Goal: Find specific page/section: Find specific page/section

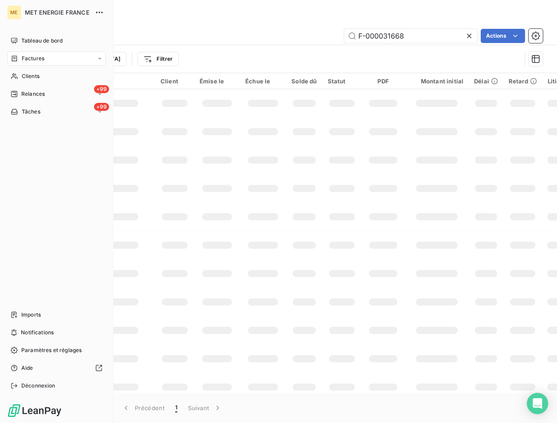
click at [31, 56] on span "Factures" at bounding box center [33, 59] width 23 height 8
click at [30, 72] on div "Factures" at bounding box center [62, 76] width 88 height 14
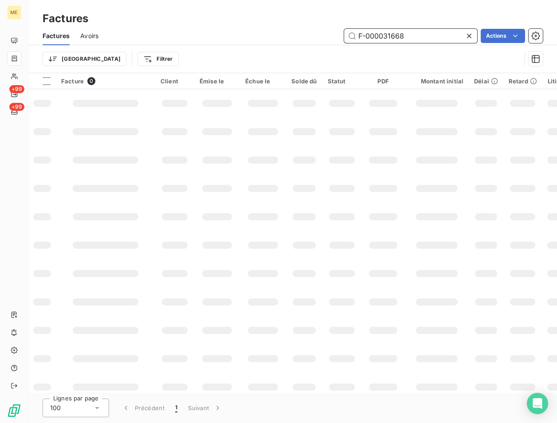
click at [409, 33] on input "F-000031668" at bounding box center [410, 36] width 133 height 14
paste input "250166485"
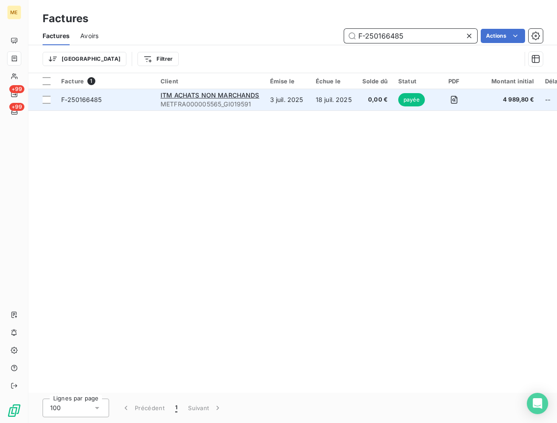
type input "F-250166485"
click at [93, 102] on span "F-250166485" at bounding box center [81, 100] width 41 height 8
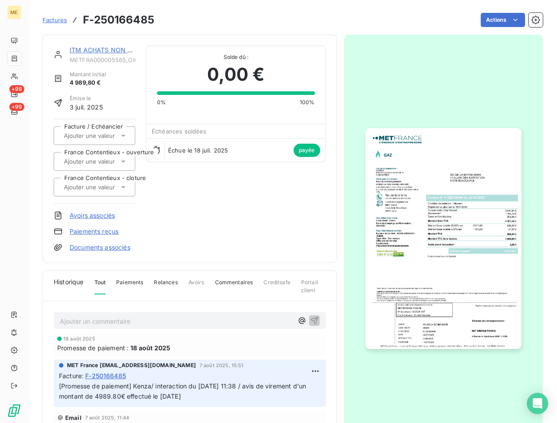
click at [411, 225] on img "button" at bounding box center [443, 238] width 156 height 220
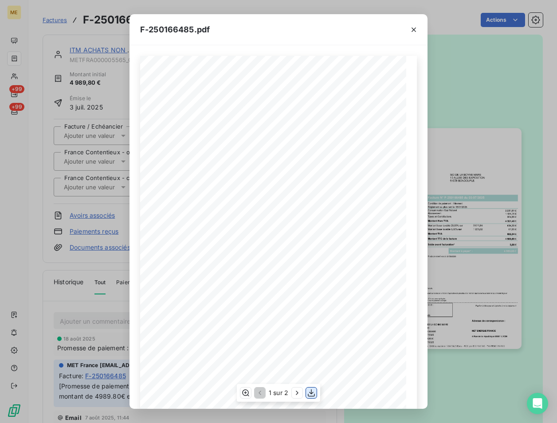
click at [311, 392] on icon "button" at bounding box center [311, 392] width 9 height 9
drag, startPoint x: 78, startPoint y: 216, endPoint x: 43, endPoint y: 241, distance: 43.2
click at [78, 216] on div "F-250166485.pdf *Sous réserve, notamment, du bon encaissement des règlements dé…" at bounding box center [278, 211] width 557 height 423
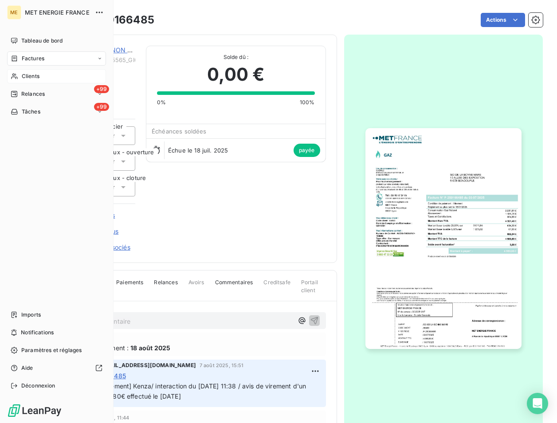
click at [32, 70] on div "Clients" at bounding box center [56, 76] width 99 height 14
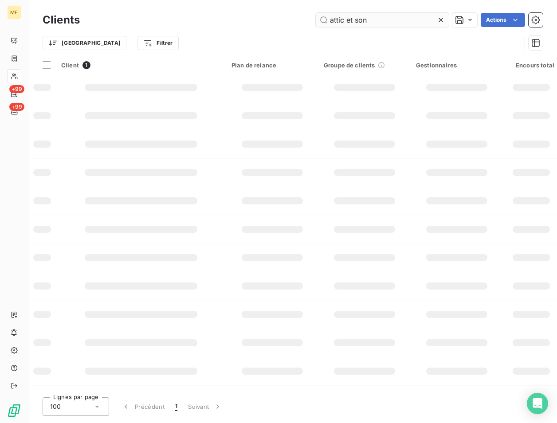
click at [371, 19] on input "attic et son" at bounding box center [382, 20] width 133 height 14
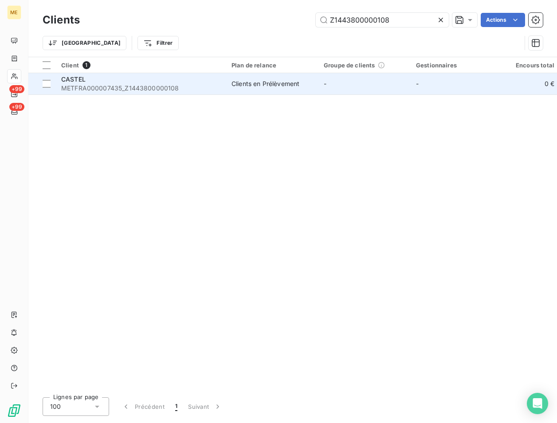
type input "Z1443800000108"
click at [84, 86] on span "METFRA000007435_Z1443800000108" at bounding box center [141, 88] width 160 height 9
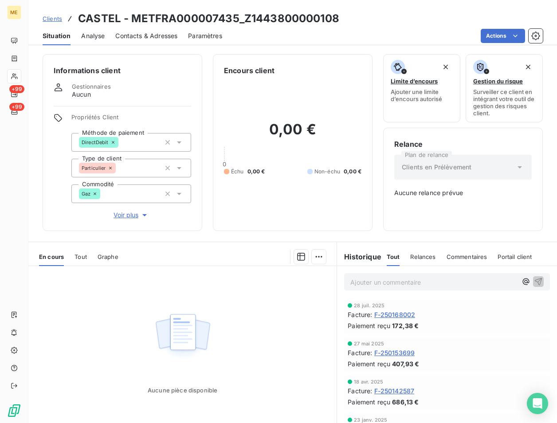
click at [393, 314] on span "F-250168002" at bounding box center [394, 314] width 41 height 9
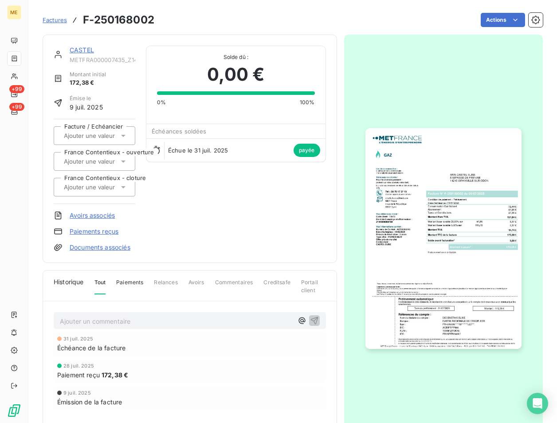
click at [460, 208] on img "button" at bounding box center [443, 238] width 156 height 220
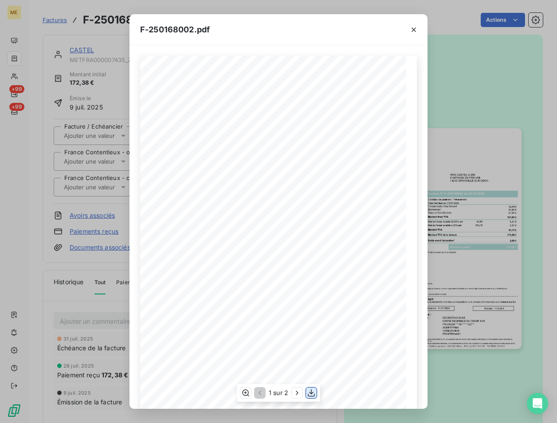
click at [310, 395] on icon "button" at bounding box center [311, 392] width 9 height 9
click at [118, 93] on div "F-250168002.pdf *Sous réserve, notamment, du bon encaissement des règlements dé…" at bounding box center [278, 211] width 557 height 423
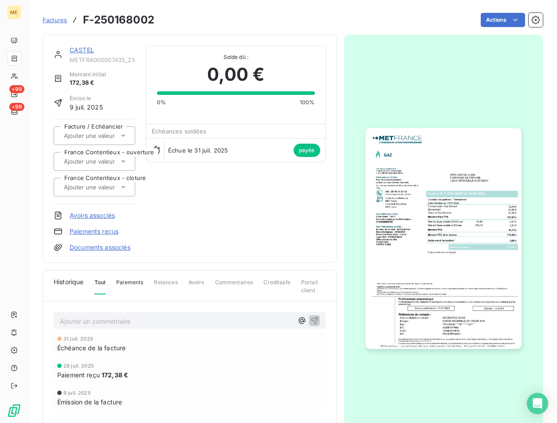
click at [80, 44] on div "CASTEL METFRA000007435_Z1443800000108 Montant initial 172,38 € Émise le [DATE] …" at bounding box center [190, 149] width 294 height 228
click at [84, 50] on link "CASTEL" at bounding box center [82, 50] width 24 height 8
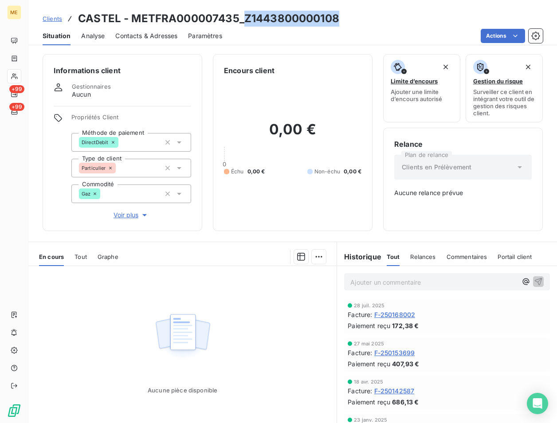
drag, startPoint x: 240, startPoint y: 17, endPoint x: 363, endPoint y: 23, distance: 122.9
click at [363, 23] on div "Clients CASTEL - METFRA000007435_Z1443800000108" at bounding box center [292, 19] width 528 height 16
copy h3 "Z1443800000108"
click at [23, 78] on div "ME +99 +99" at bounding box center [14, 211] width 28 height 423
click at [16, 78] on icon at bounding box center [14, 77] width 6 height 6
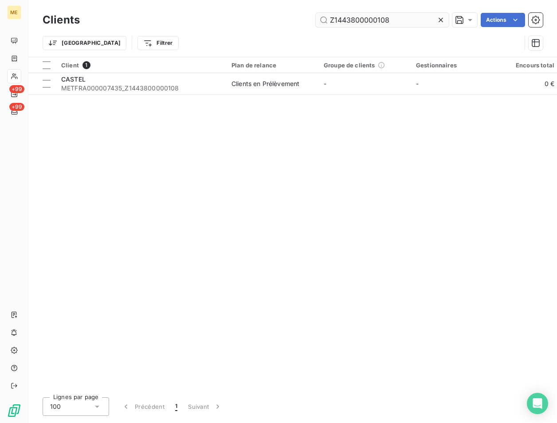
click at [397, 21] on input "Z1443800000108" at bounding box center [382, 20] width 133 height 14
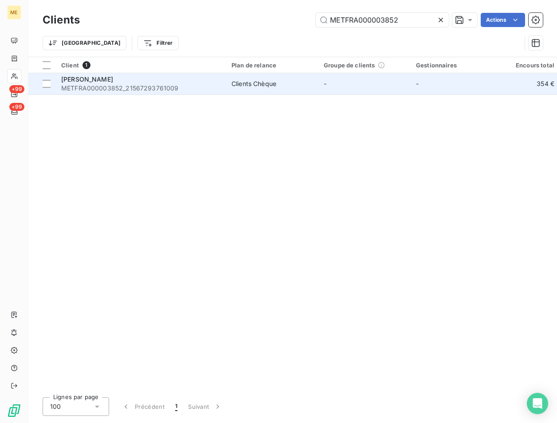
type input "METFRA000003852"
click at [110, 84] on span "METFRA000003852_21567293761009" at bounding box center [141, 88] width 160 height 9
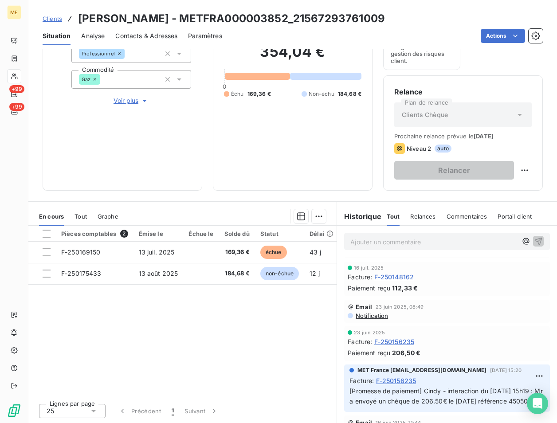
scroll to position [44, 0]
